Goal: Transaction & Acquisition: Subscribe to service/newsletter

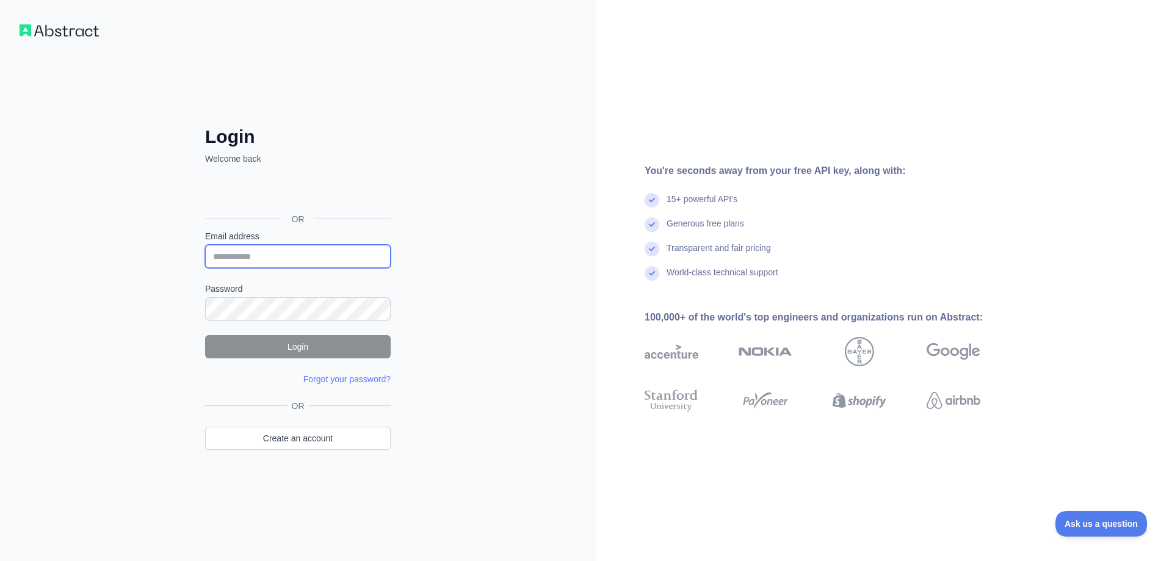
click at [295, 266] on input "Email address" at bounding box center [298, 256] width 186 height 23
type input "**********"
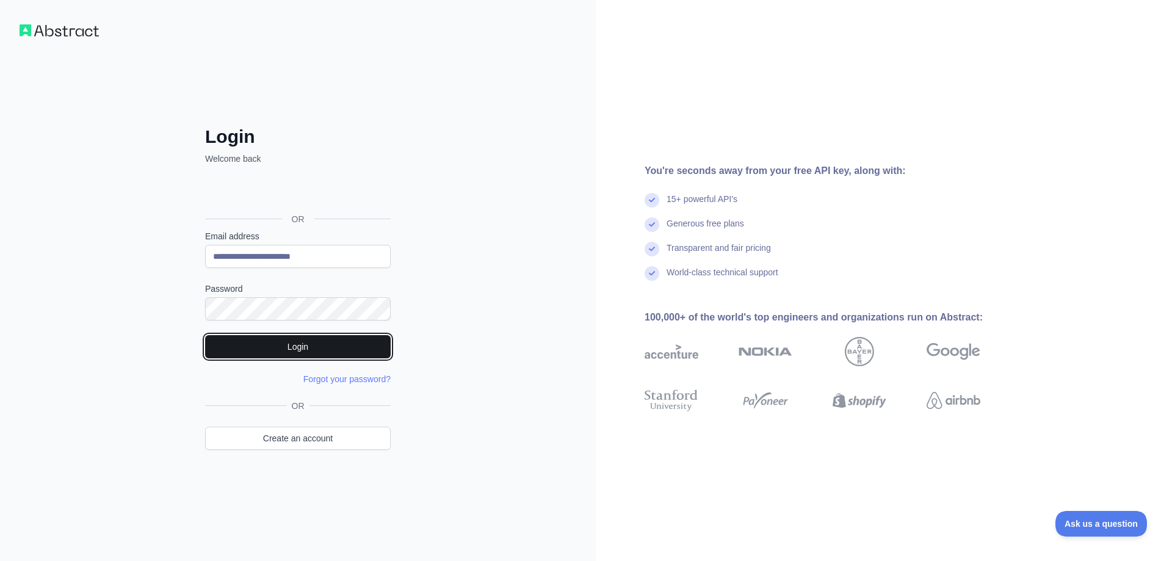
click at [274, 342] on button "Login" at bounding box center [298, 346] width 186 height 23
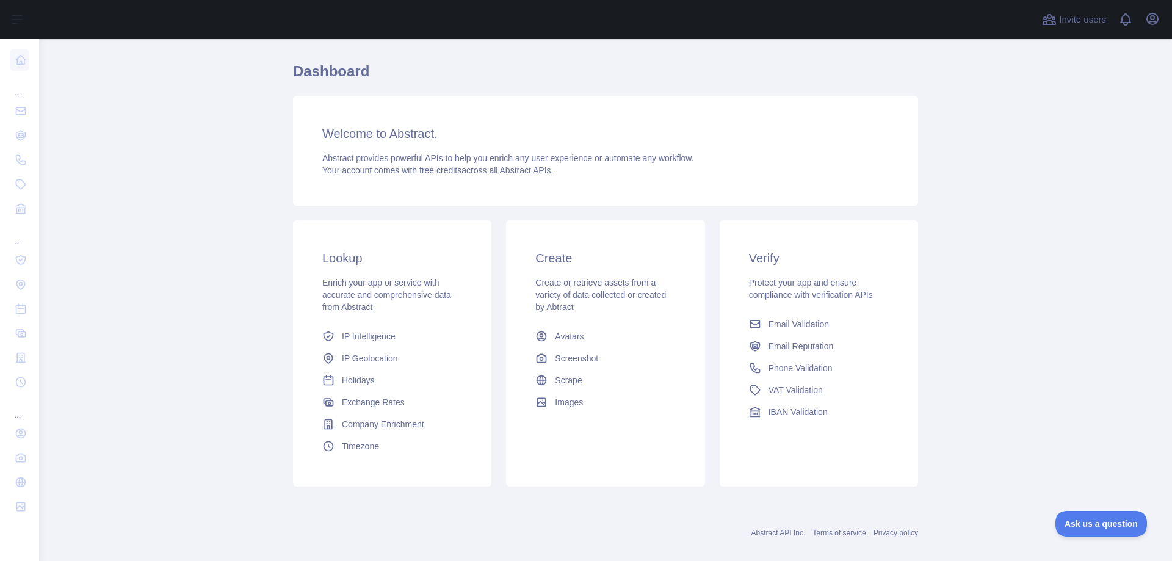
scroll to position [47, 0]
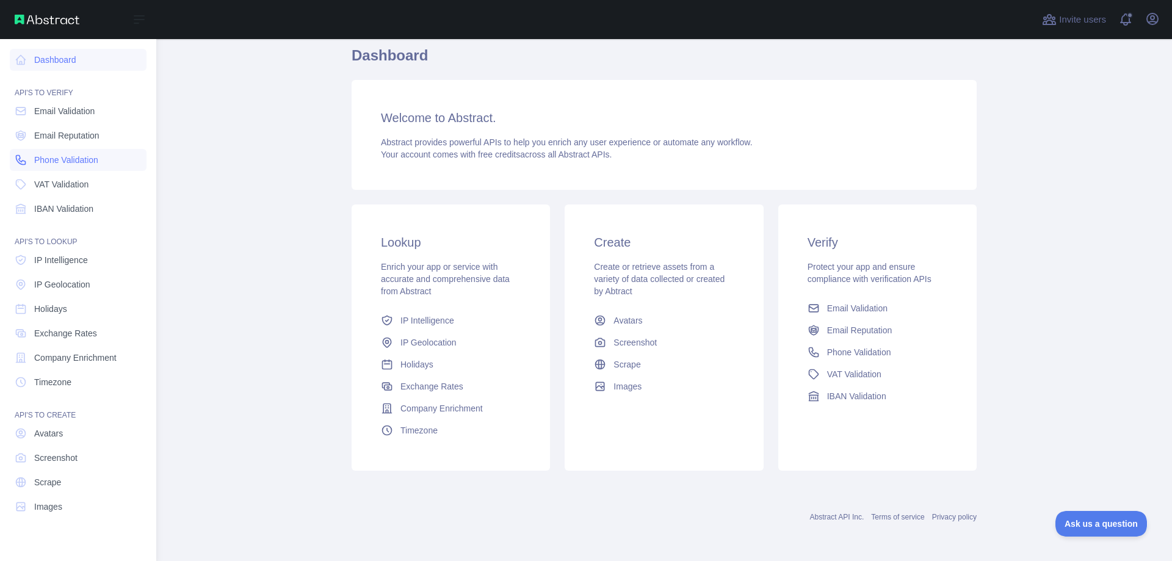
click at [136, 160] on link "Phone Validation" at bounding box center [78, 160] width 137 height 22
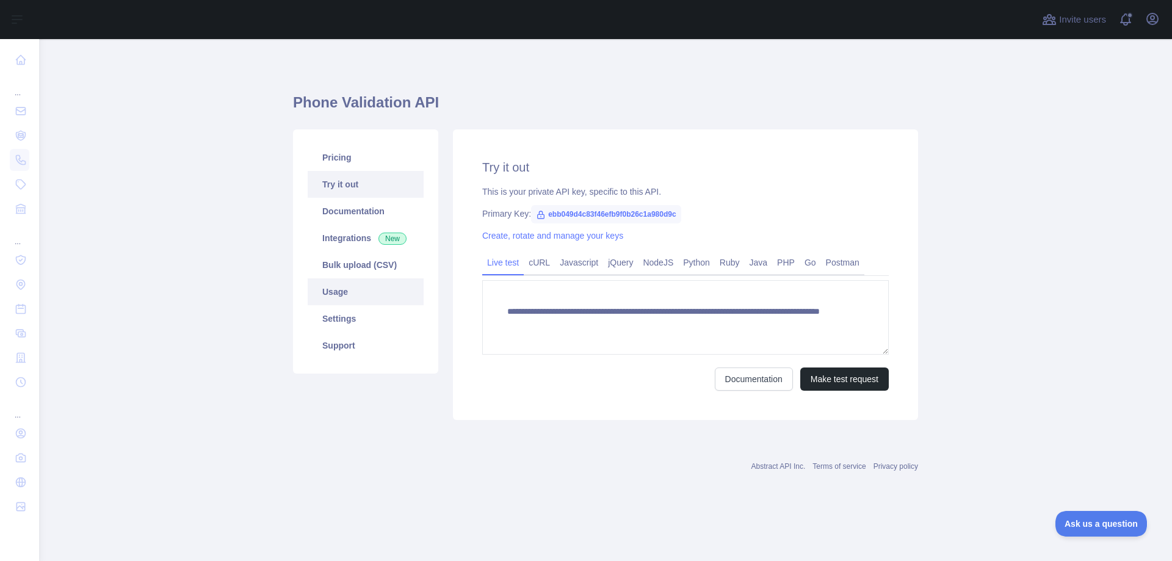
click at [358, 302] on link "Usage" at bounding box center [366, 291] width 116 height 27
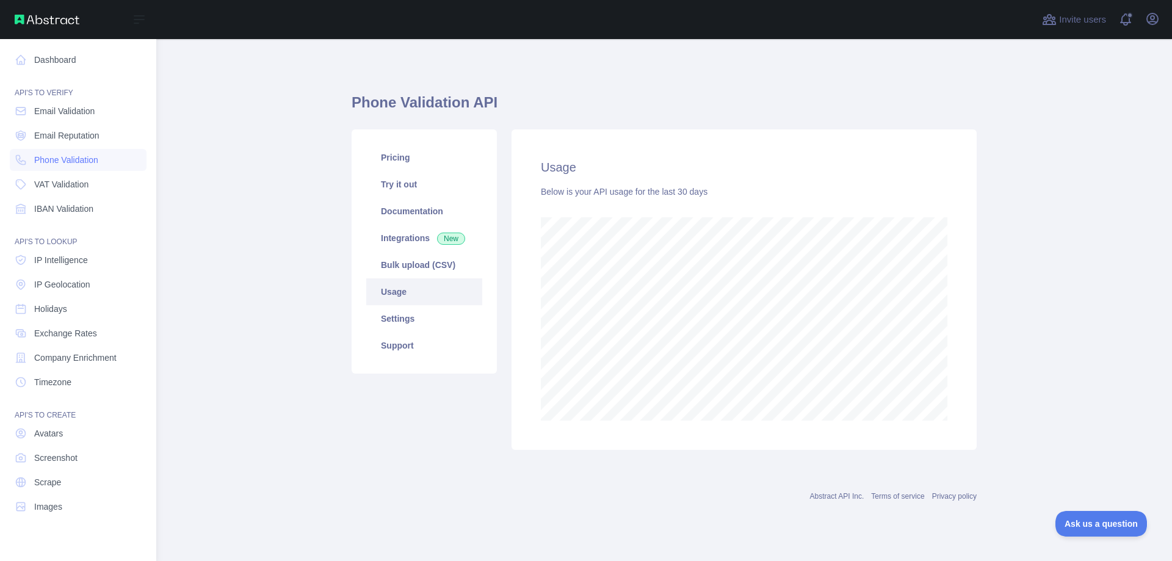
scroll to position [609820, 609327]
click at [69, 60] on link "Dashboard" at bounding box center [78, 60] width 137 height 22
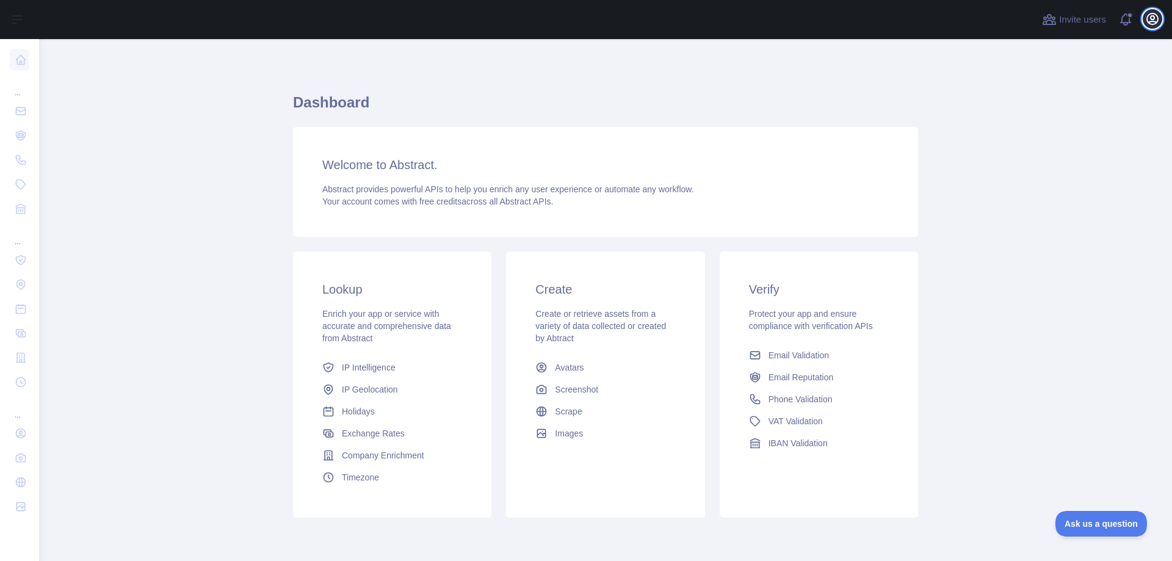
click at [1156, 21] on icon "button" at bounding box center [1152, 19] width 15 height 15
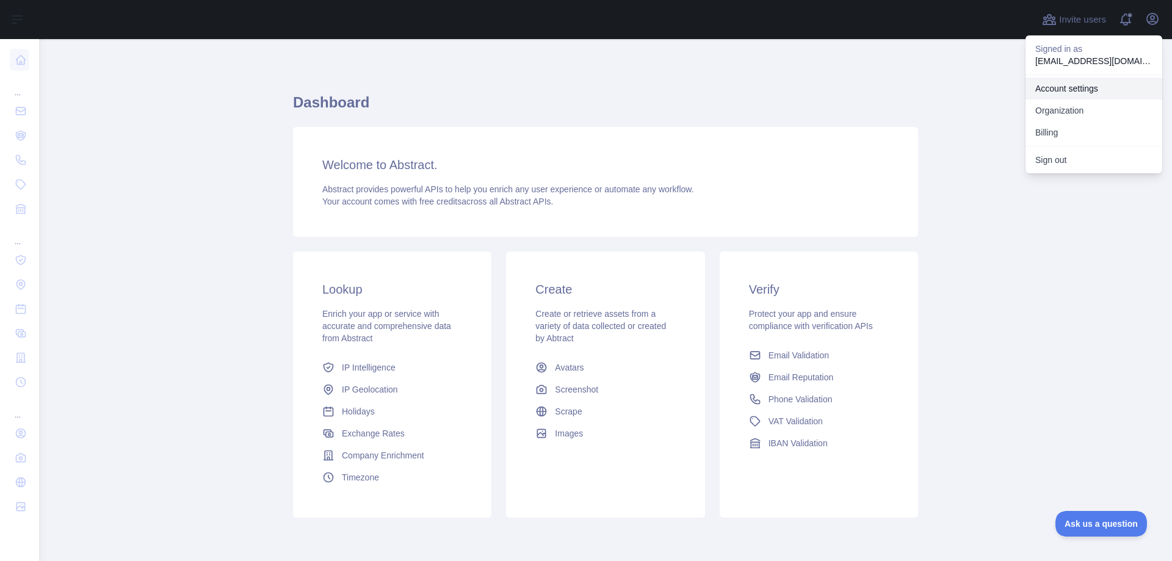
click at [1102, 92] on link "Account settings" at bounding box center [1093, 89] width 137 height 22
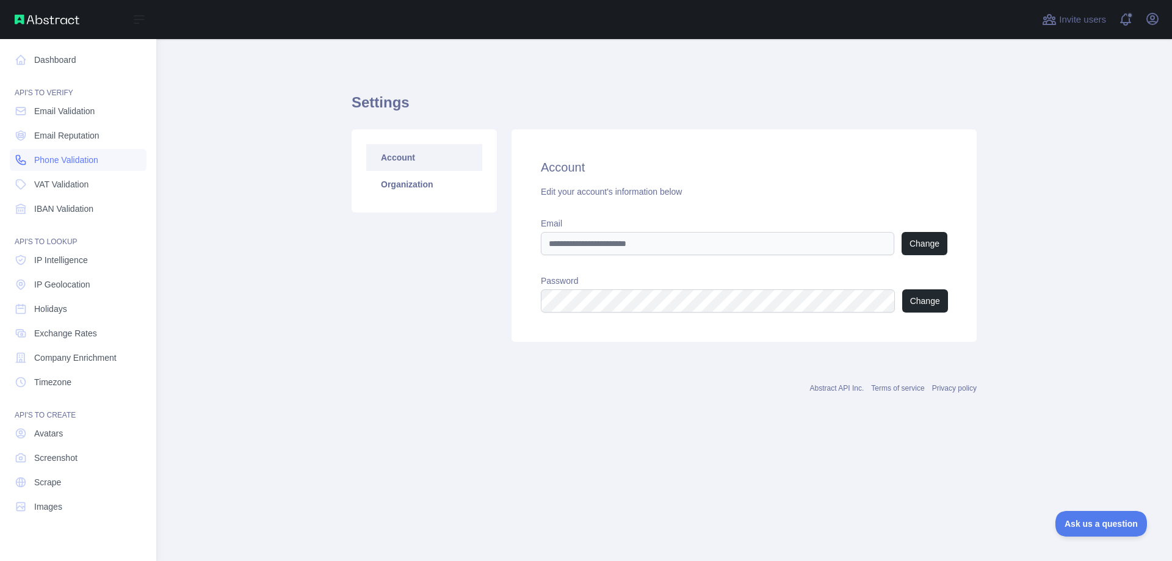
click at [73, 164] on span "Phone Validation" at bounding box center [66, 160] width 64 height 12
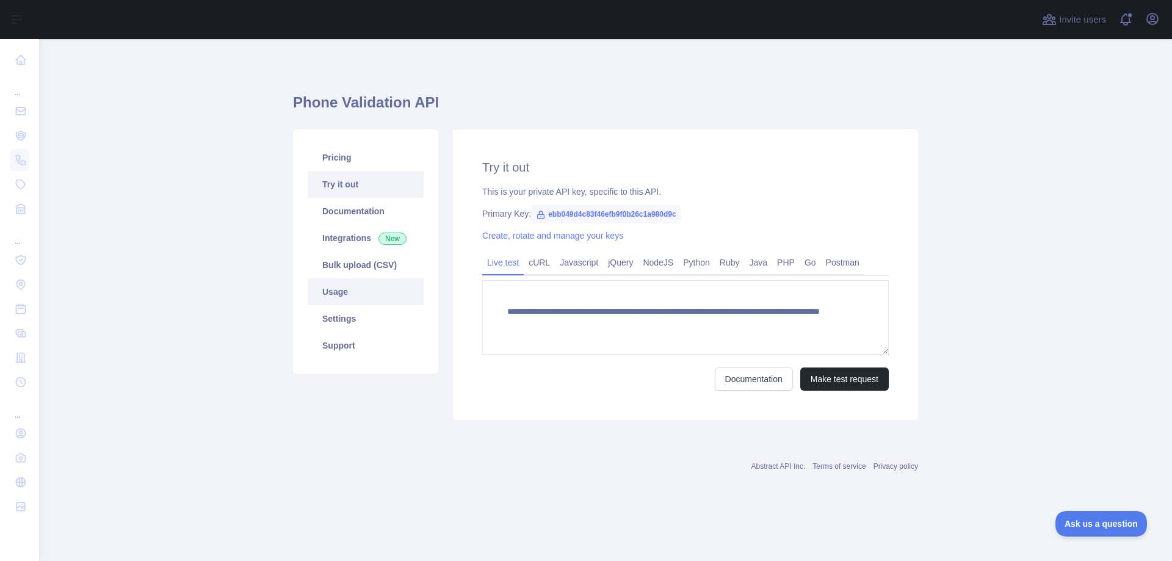
click at [370, 294] on link "Usage" at bounding box center [366, 291] width 116 height 27
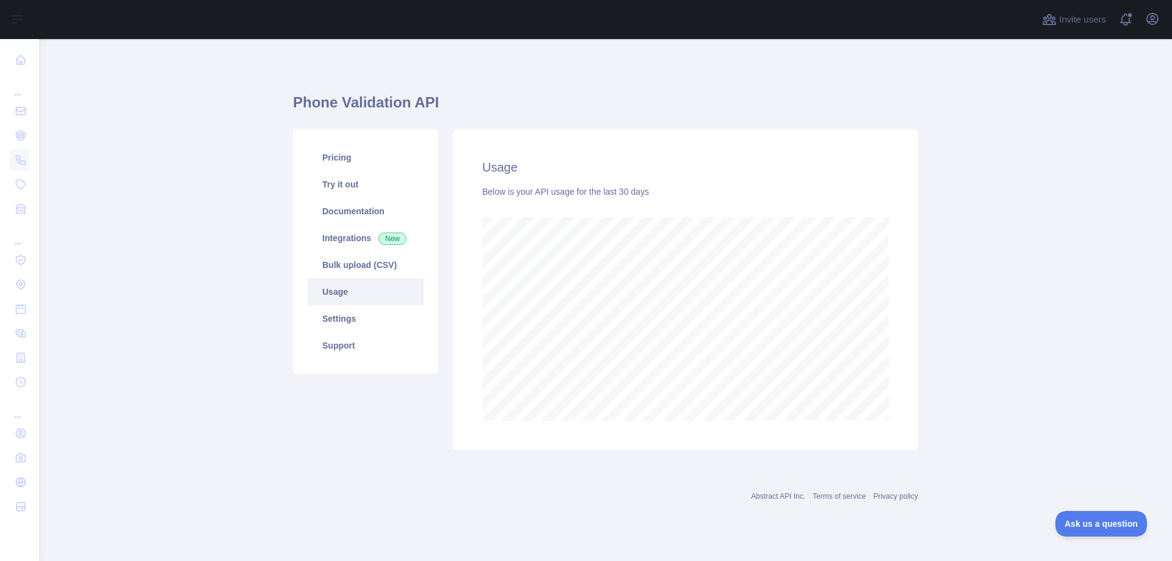
scroll to position [522, 1133]
click at [1148, 17] on icon "button" at bounding box center [1152, 19] width 15 height 15
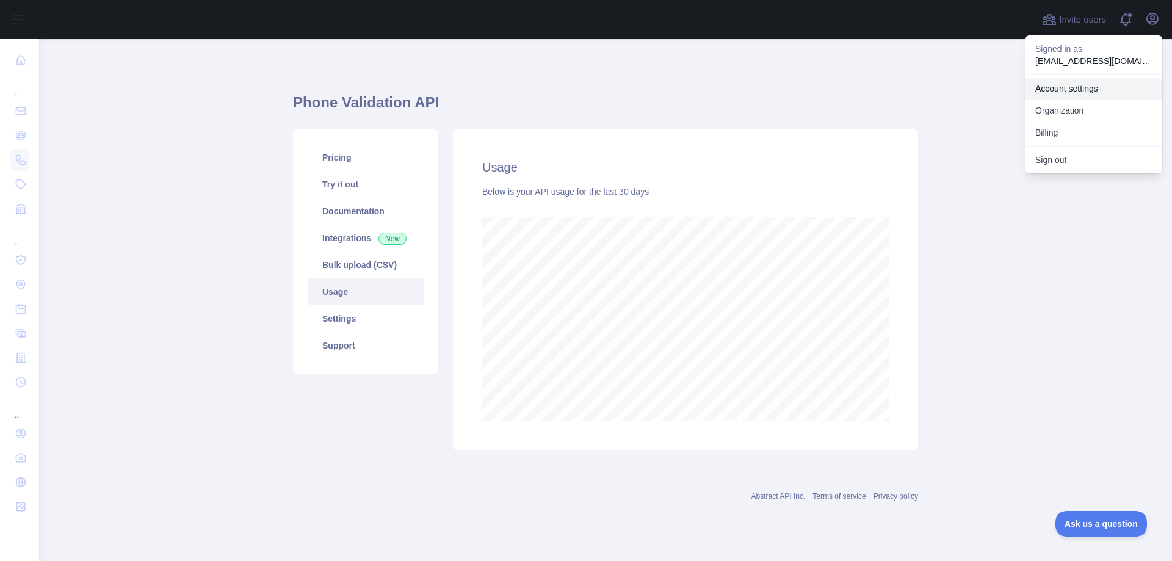
click at [1091, 90] on link "Account settings" at bounding box center [1093, 89] width 137 height 22
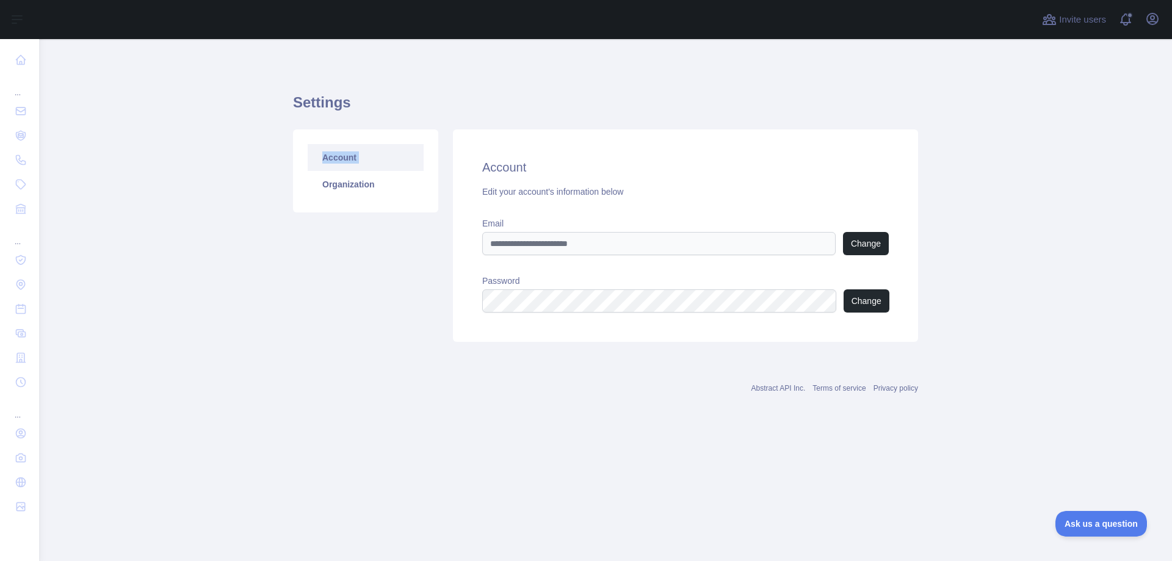
drag, startPoint x: 282, startPoint y: 170, endPoint x: 117, endPoint y: 202, distance: 167.8
click at [117, 202] on main "Settings Account Organization Account Edit your account's information below Ema…" at bounding box center [605, 300] width 1133 height 522
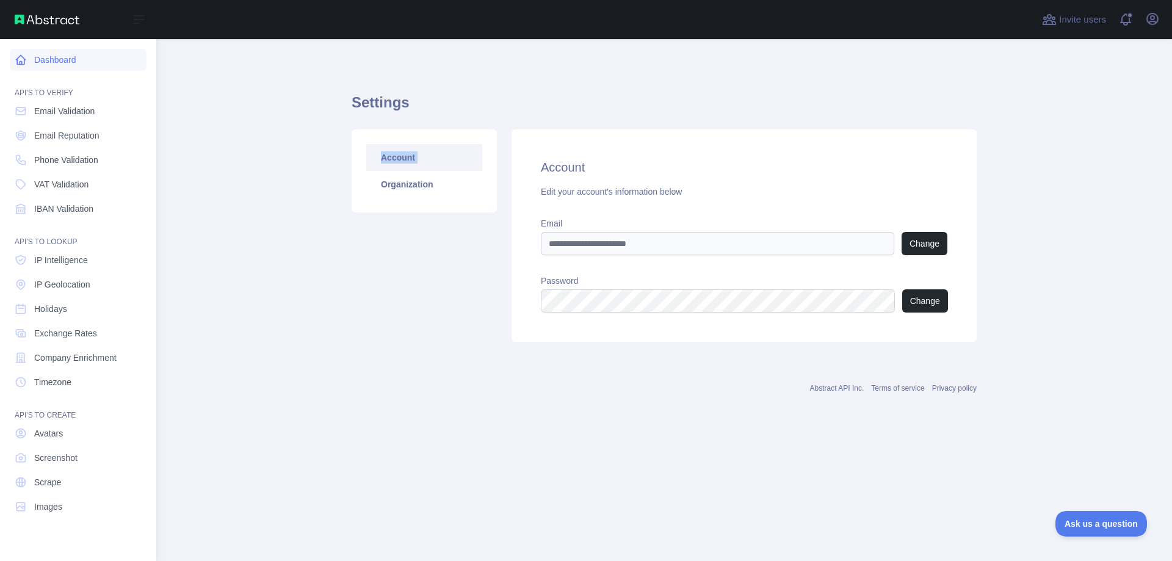
click at [22, 56] on icon at bounding box center [20, 60] width 9 height 9
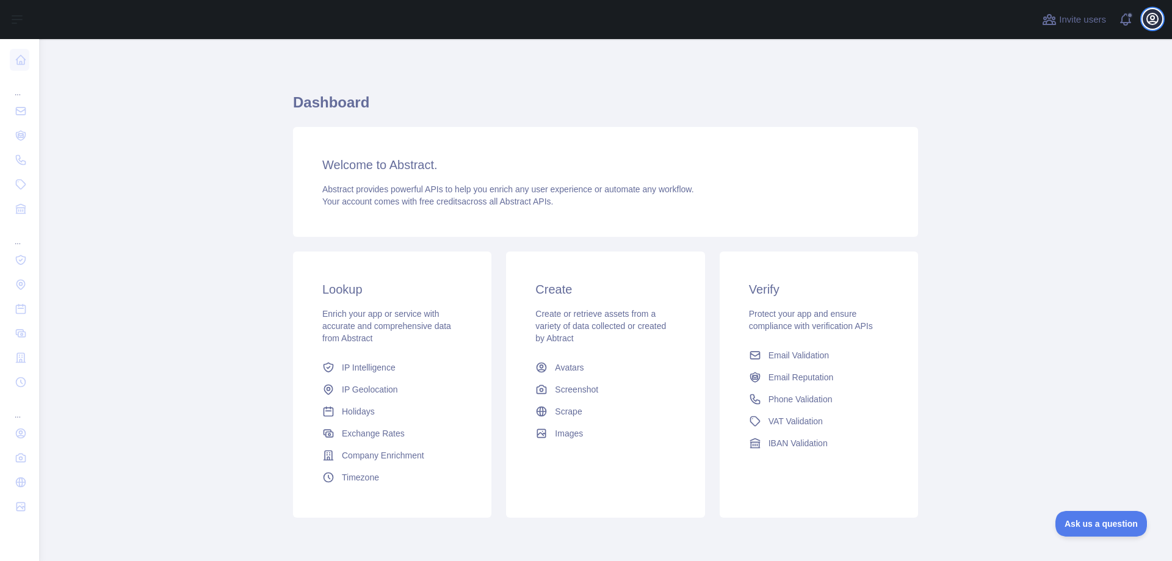
click at [1155, 18] on icon "button" at bounding box center [1152, 19] width 15 height 15
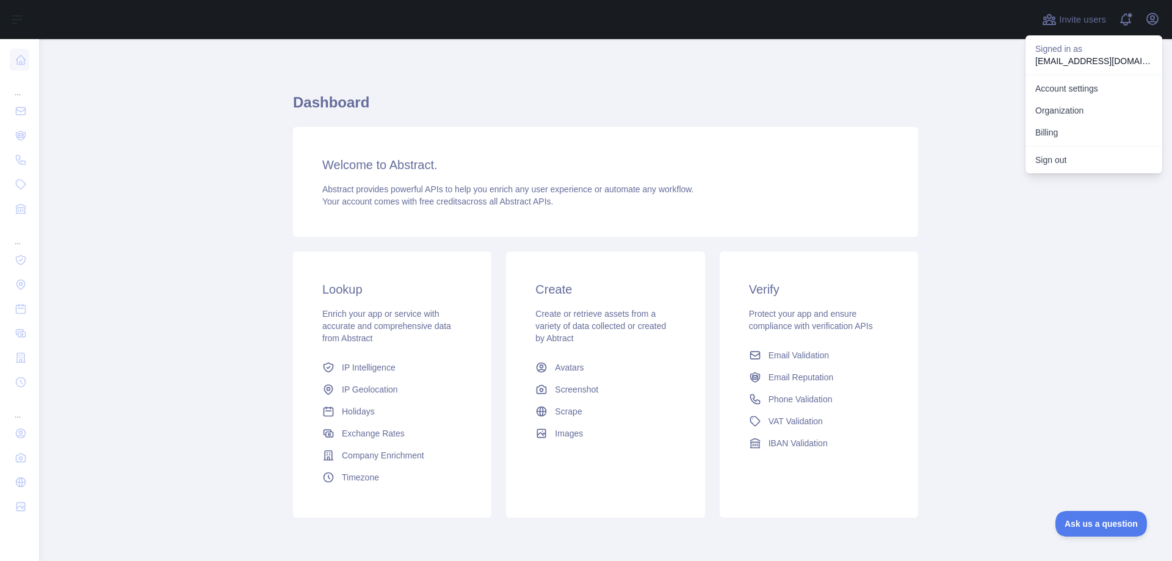
click at [1107, 285] on main "Dashboard Welcome to Abstract. Abstract provides powerful APIs to help you enri…" at bounding box center [605, 300] width 1133 height 522
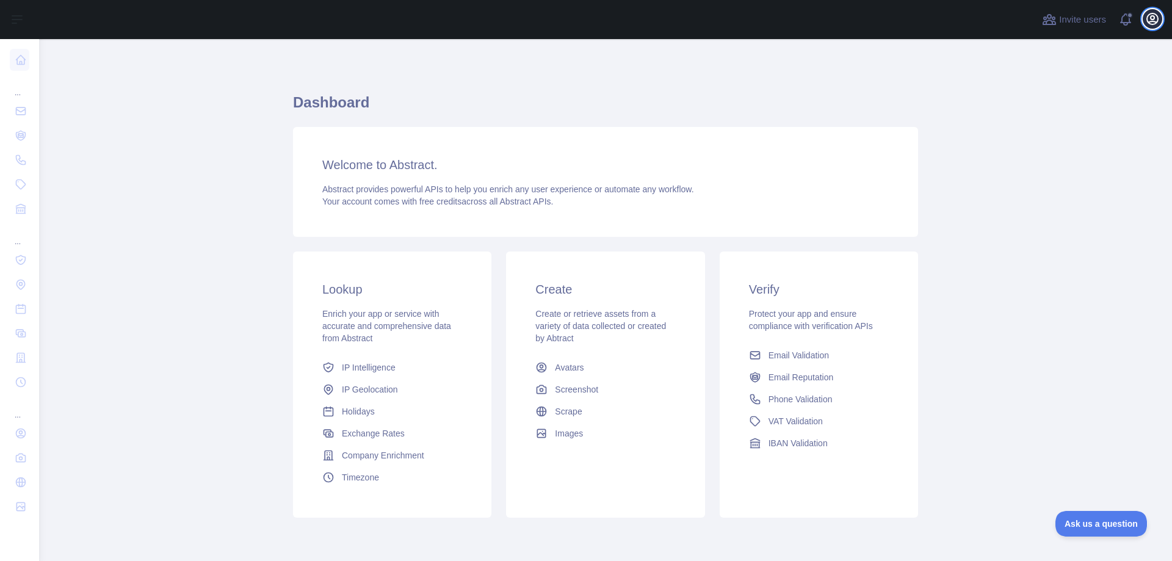
click at [1160, 19] on button "Open user menu" at bounding box center [1153, 19] width 20 height 20
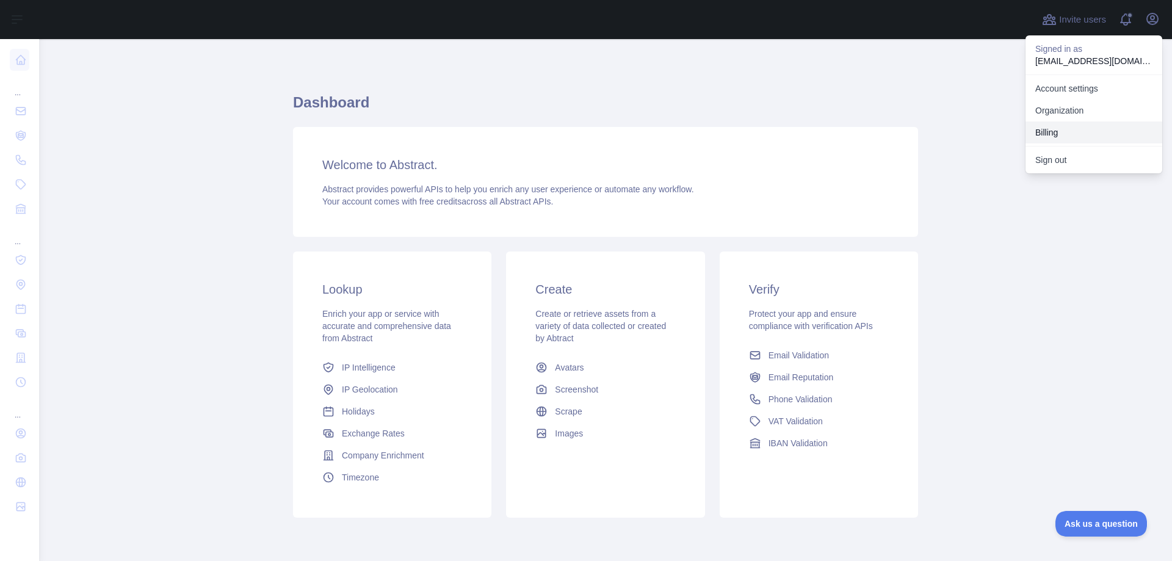
click at [1088, 140] on button "Billing" at bounding box center [1093, 132] width 137 height 22
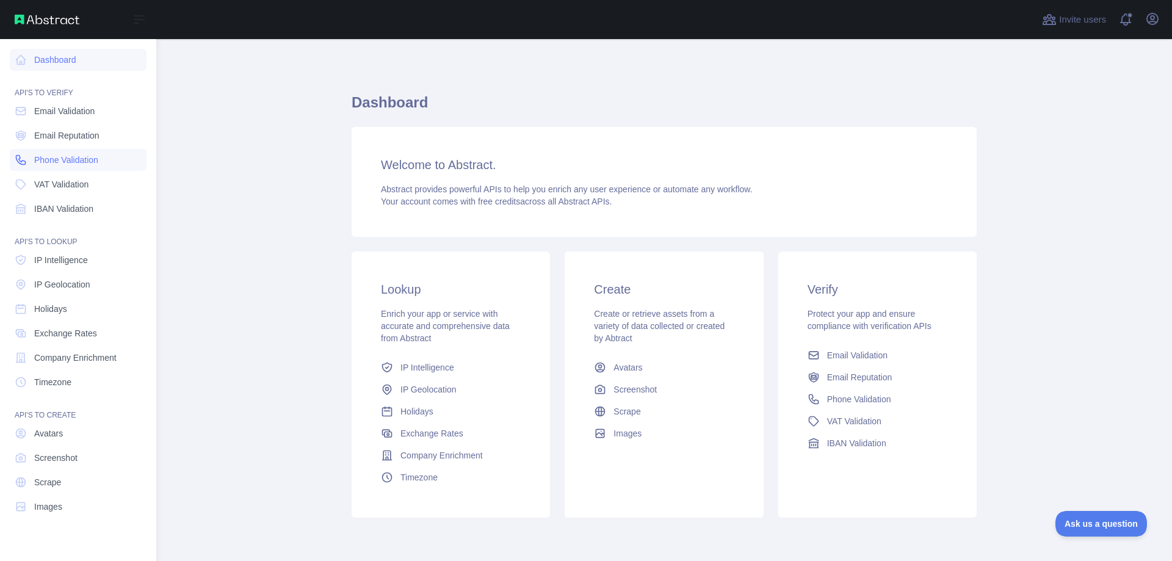
click at [53, 159] on span "Phone Validation" at bounding box center [66, 160] width 64 height 12
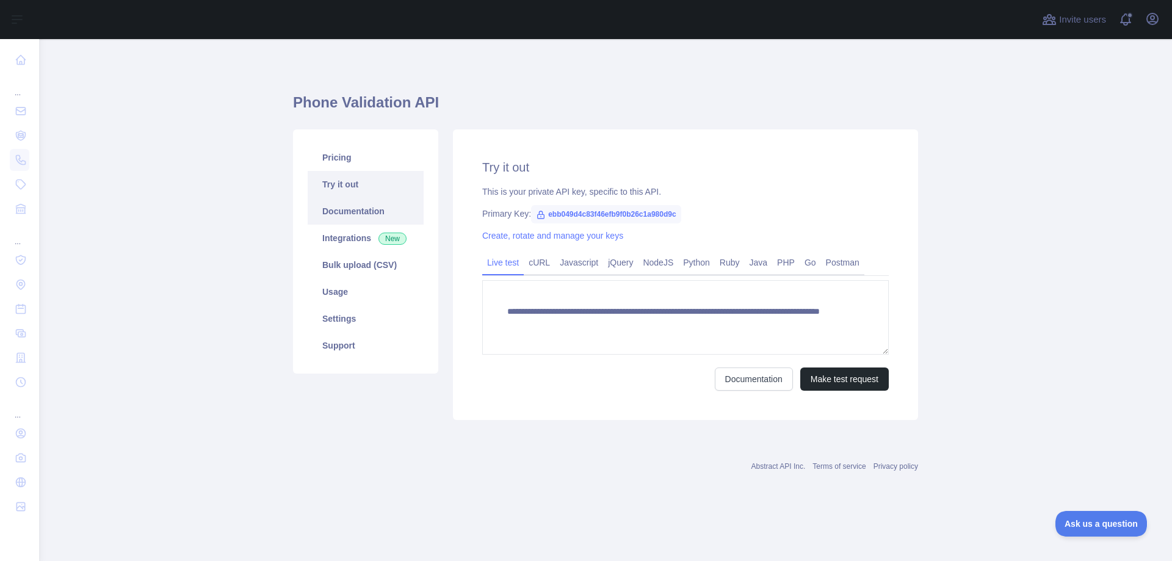
click at [367, 214] on link "Documentation" at bounding box center [366, 211] width 116 height 27
click at [378, 168] on link "Pricing" at bounding box center [366, 157] width 116 height 27
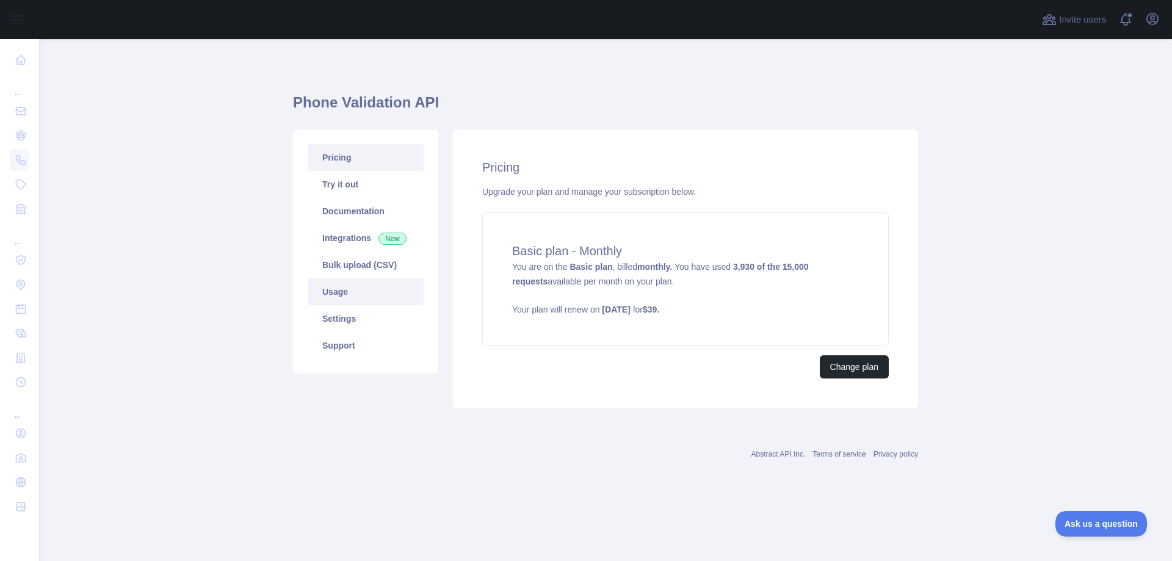
click at [380, 293] on link "Usage" at bounding box center [366, 291] width 116 height 27
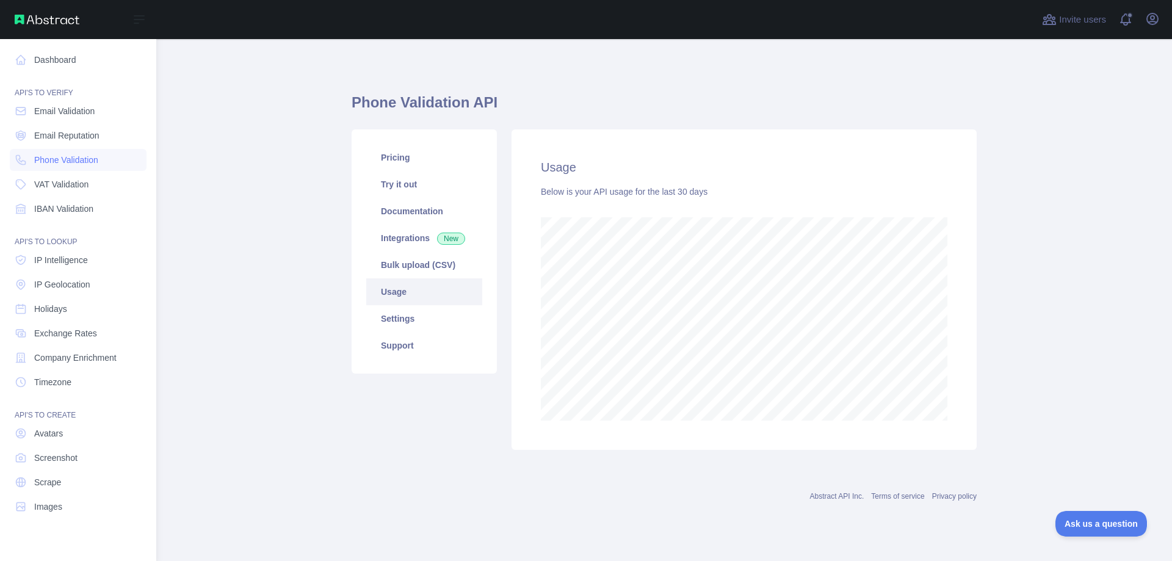
scroll to position [609820, 609327]
click at [101, 74] on div "API'S TO VERIFY" at bounding box center [78, 85] width 137 height 24
click at [104, 57] on link "Dashboard" at bounding box center [78, 60] width 137 height 22
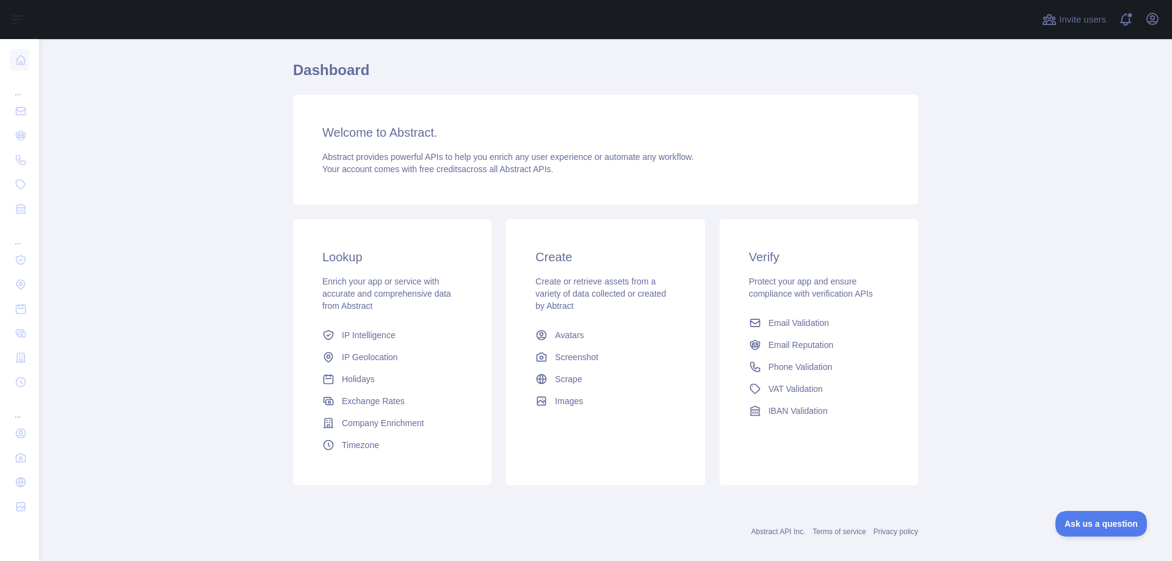
scroll to position [47, 0]
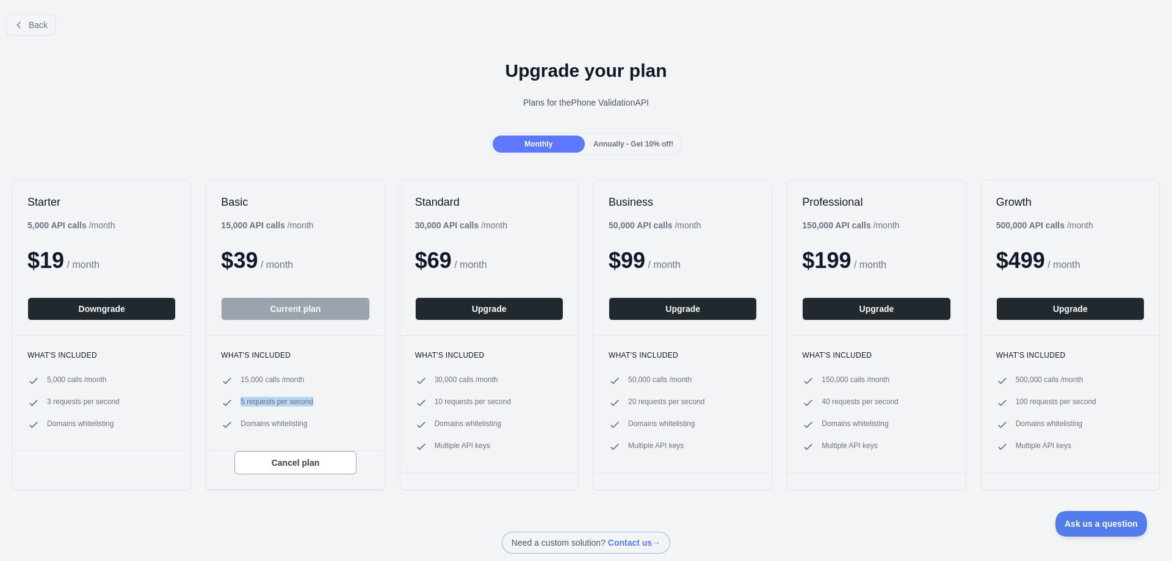
drag, startPoint x: 319, startPoint y: 405, endPoint x: 240, endPoint y: 406, distance: 78.7
click at [240, 406] on li "5 requests per second" at bounding box center [295, 403] width 148 height 12
copy span "5 requests per second"
drag, startPoint x: 318, startPoint y: 227, endPoint x: 247, endPoint y: 208, distance: 73.4
click at [247, 208] on div "Basic 15,000 API calls / month $ 39 / month Current plan" at bounding box center [295, 257] width 178 height 155
